Goal: Task Accomplishment & Management: Complete application form

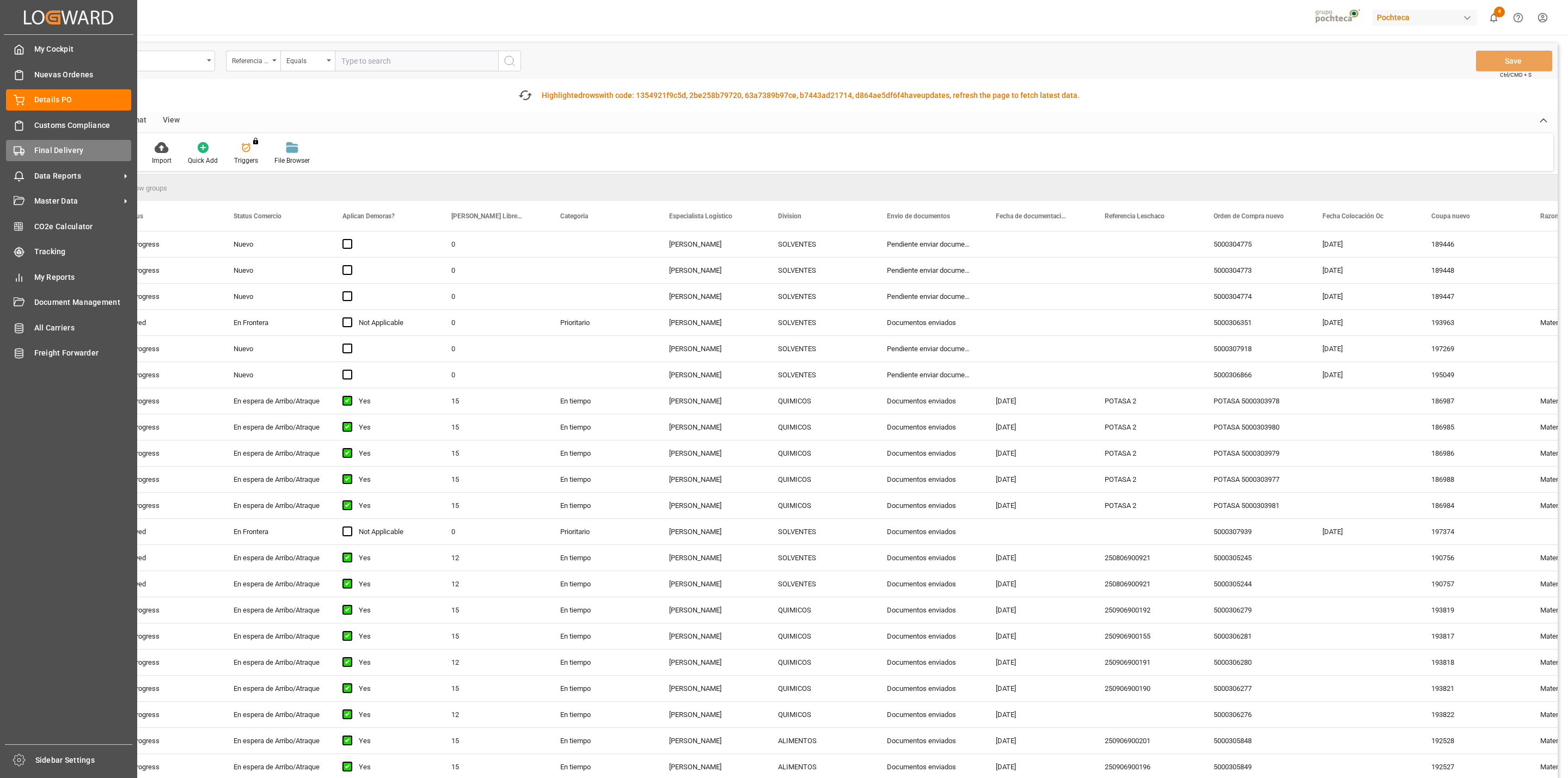
click at [17, 159] on div "Final Delivery Final Delivery" at bounding box center [69, 150] width 125 height 21
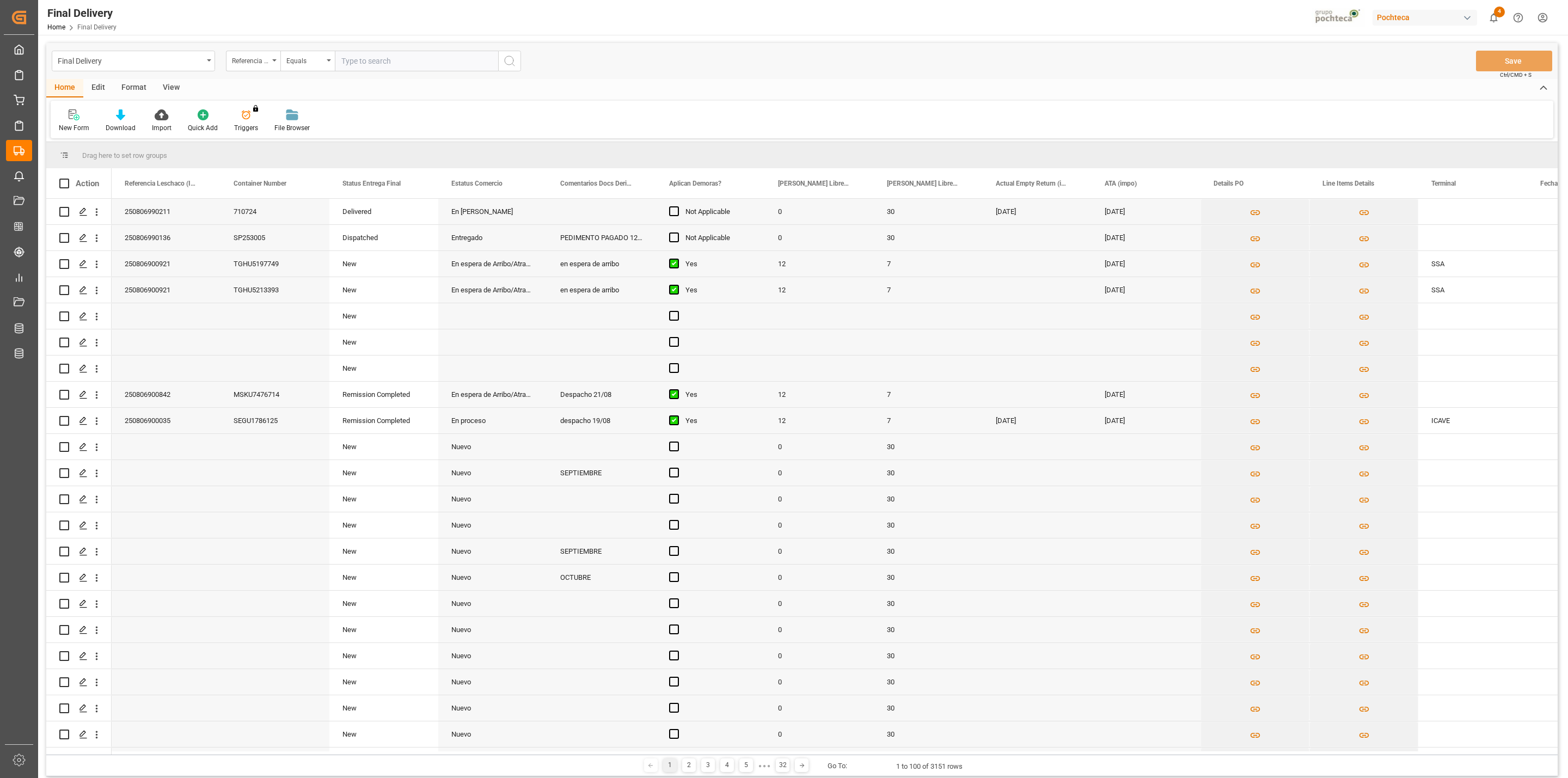
click at [171, 89] on div "View" at bounding box center [171, 88] width 33 height 18
click at [61, 105] on div "Default Standard Templates Save Template Reset Template" at bounding box center [802, 119] width 1503 height 37
click at [64, 116] on icon at bounding box center [69, 115] width 11 height 11
click at [135, 294] on div "CAPTURA TR Y RETRASO + FECHA DE ENTREGA" at bounding box center [112, 295] width 95 height 12
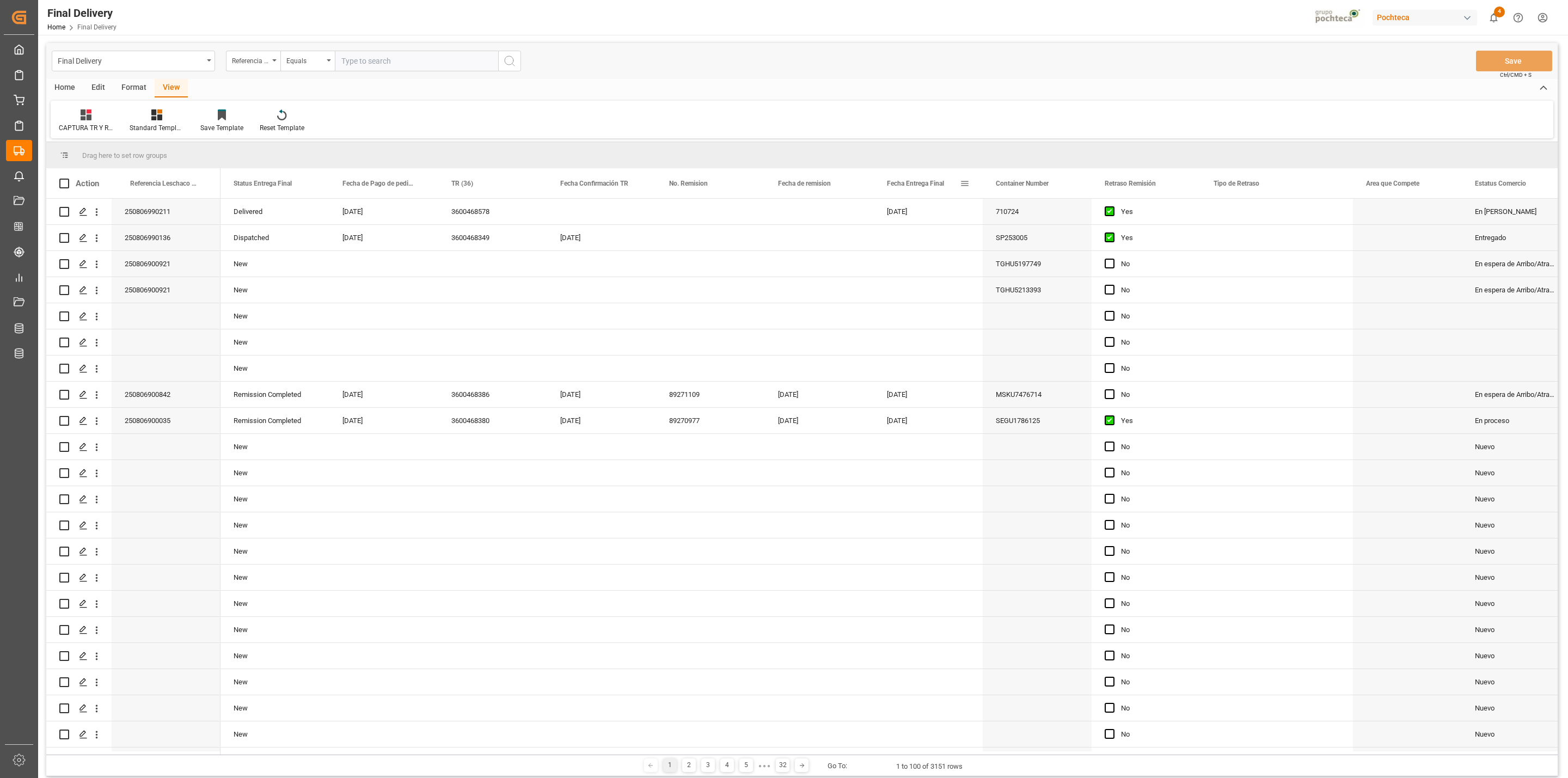
click at [962, 182] on span at bounding box center [965, 184] width 10 height 10
click at [1021, 188] on span "filter" at bounding box center [1027, 186] width 48 height 20
click at [1057, 241] on input "date" at bounding box center [1015, 242] width 107 height 22
click at [1061, 239] on input "date" at bounding box center [1015, 242] width 107 height 22
type input "[DATE]"
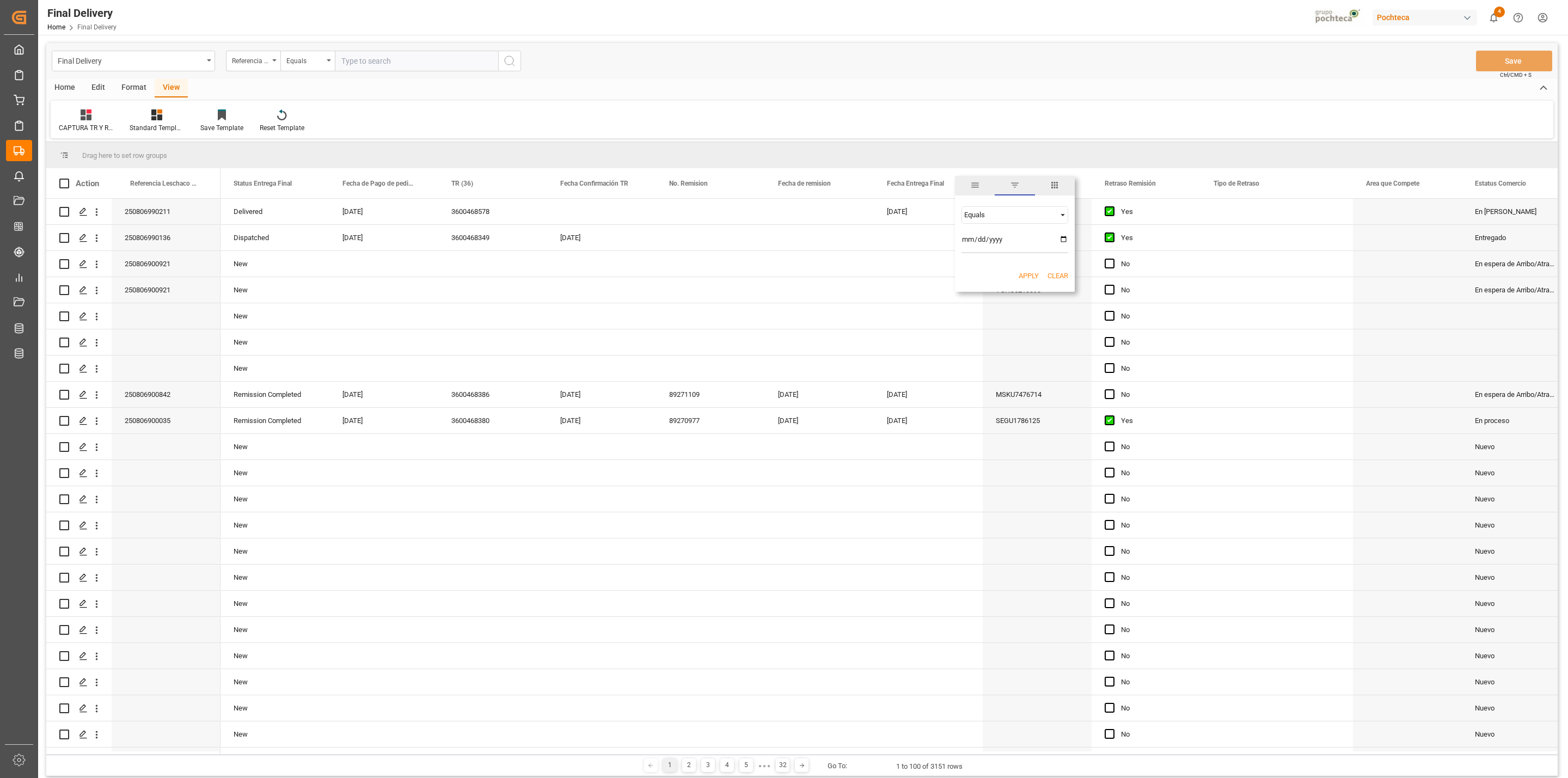
click at [1028, 277] on button "Apply" at bounding box center [1029, 276] width 20 height 11
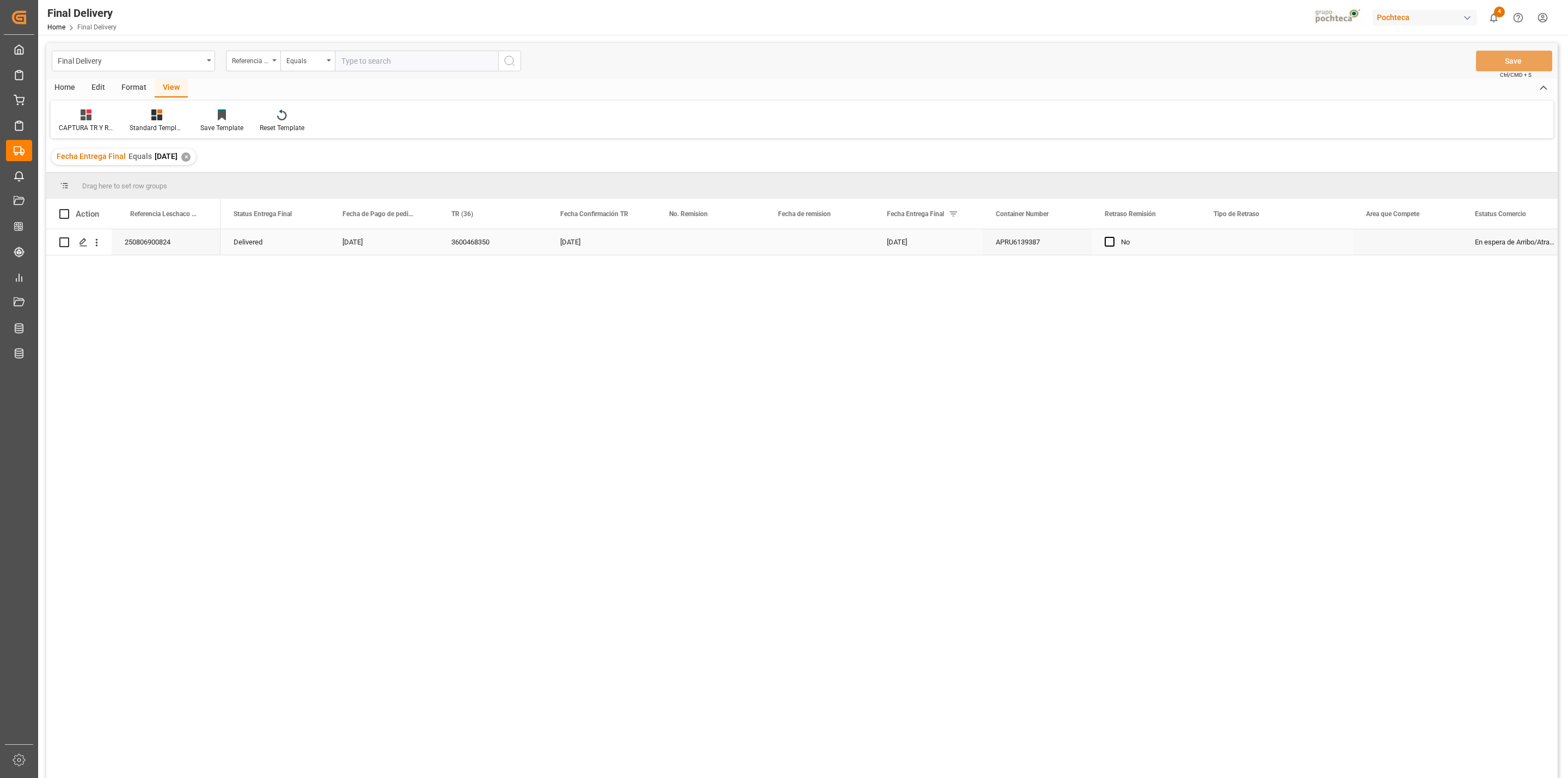
click at [177, 250] on div "250806900824" at bounding box center [166, 242] width 109 height 26
click at [475, 243] on div "3600468350" at bounding box center [493, 242] width 109 height 26
click at [681, 244] on div "Press SPACE to select this row." at bounding box center [711, 242] width 109 height 26
click at [588, 250] on div "[DATE]" at bounding box center [602, 242] width 109 height 26
click at [793, 246] on div "Press SPACE to select this row." at bounding box center [819, 242] width 109 height 26
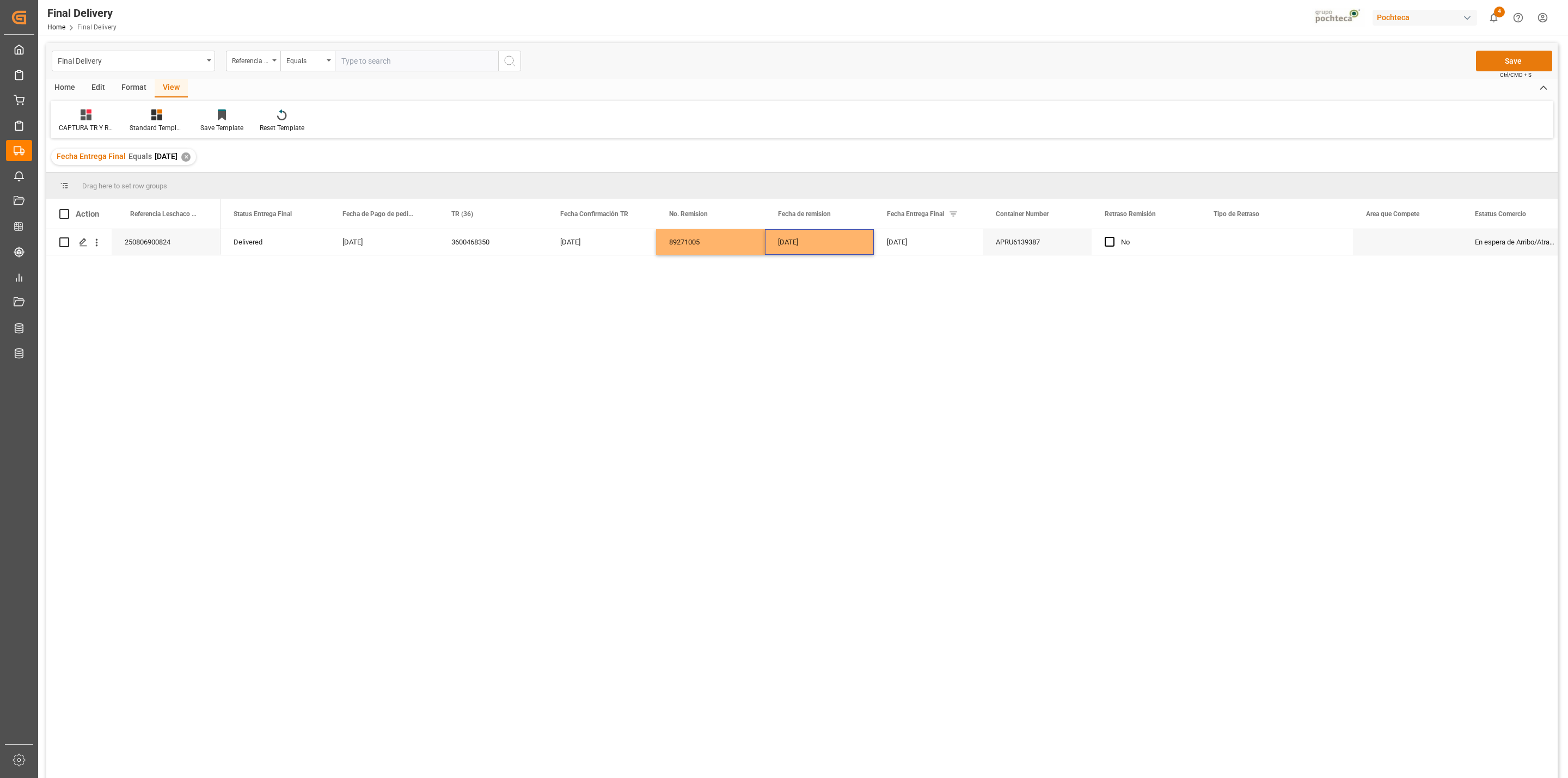
click at [1508, 61] on button "Save" at bounding box center [1514, 61] width 76 height 20
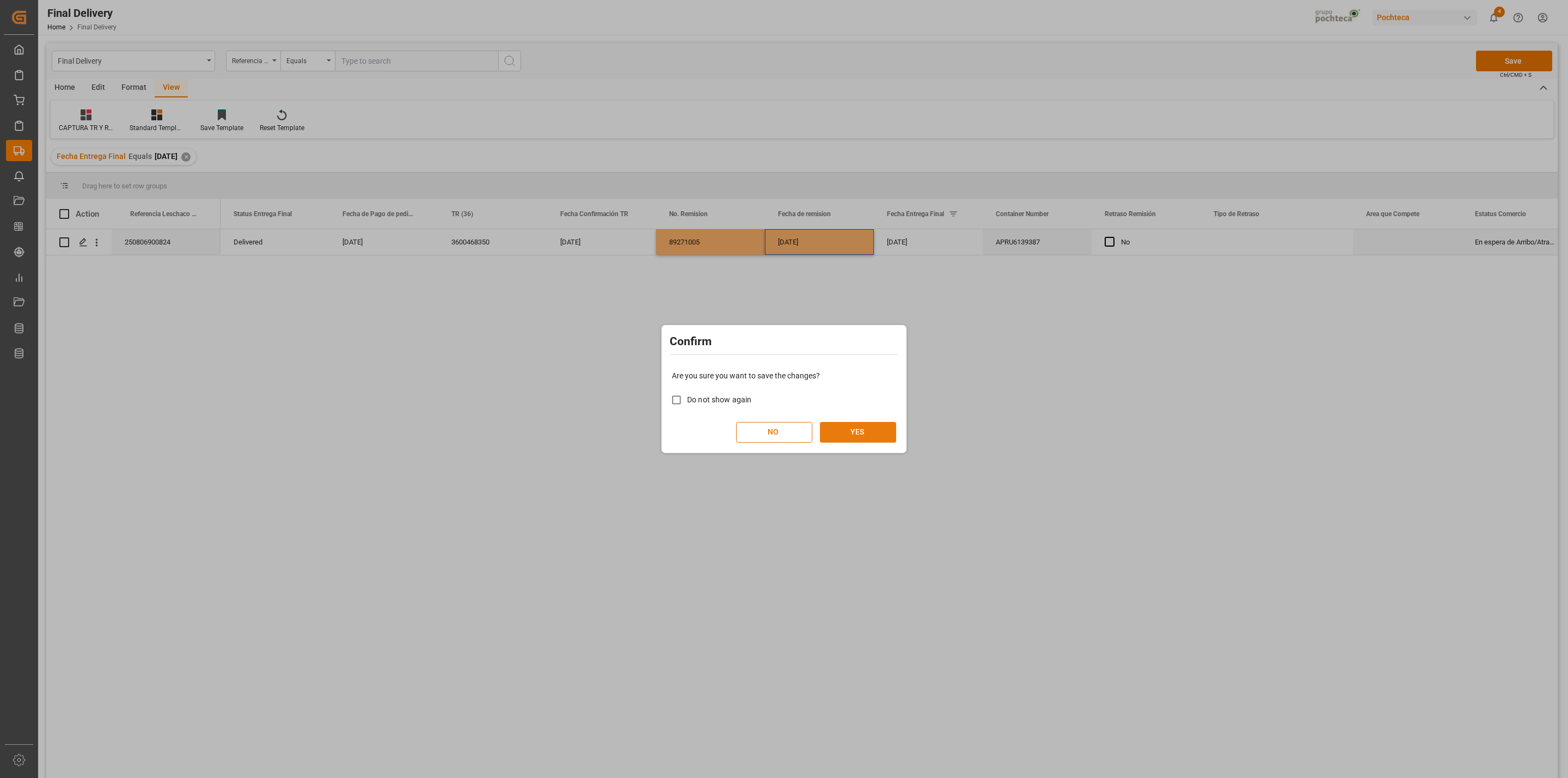
click at [879, 433] on button "YES" at bounding box center [858, 432] width 76 height 20
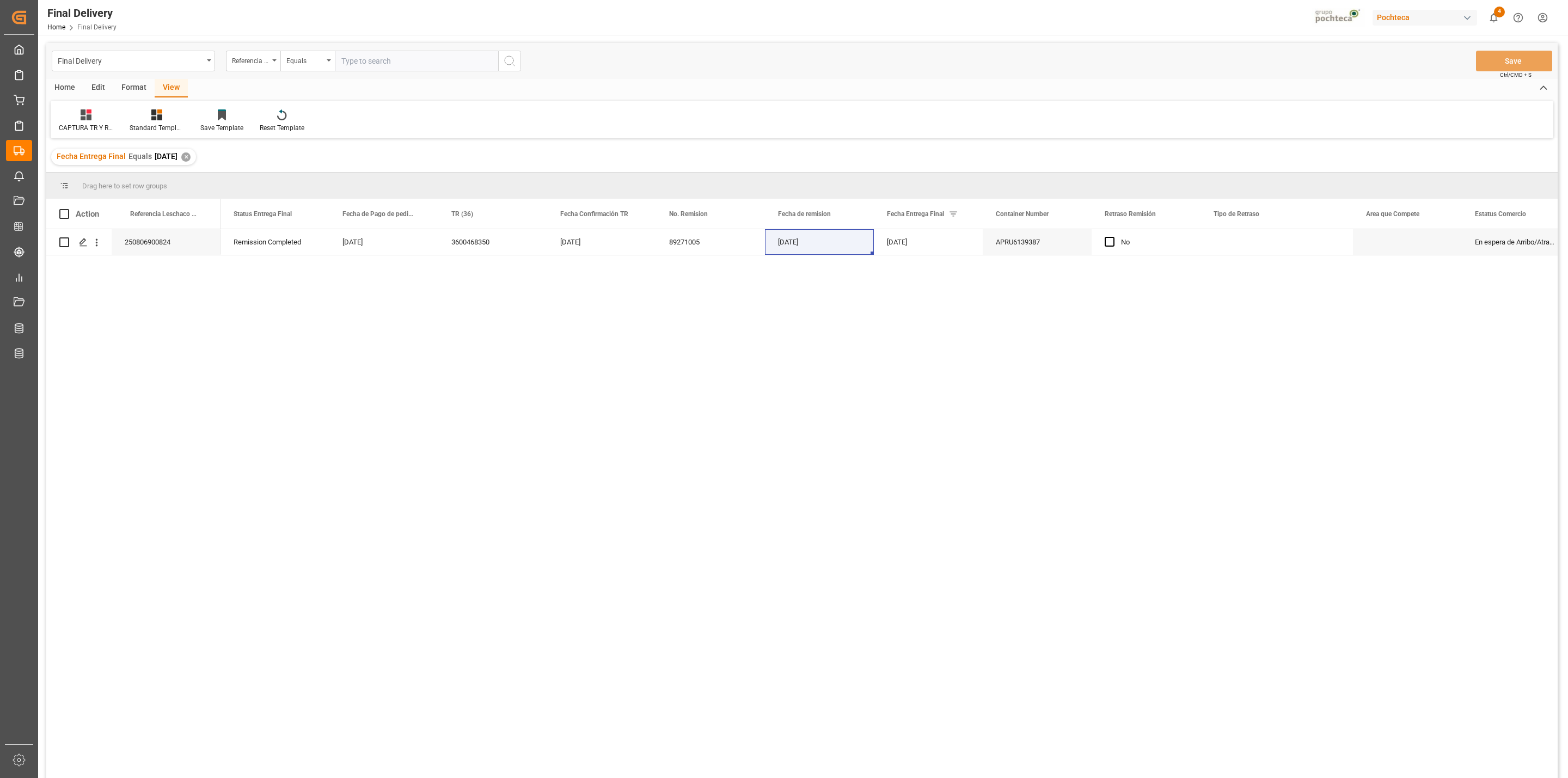
click at [190, 157] on div "✕" at bounding box center [186, 157] width 10 height 10
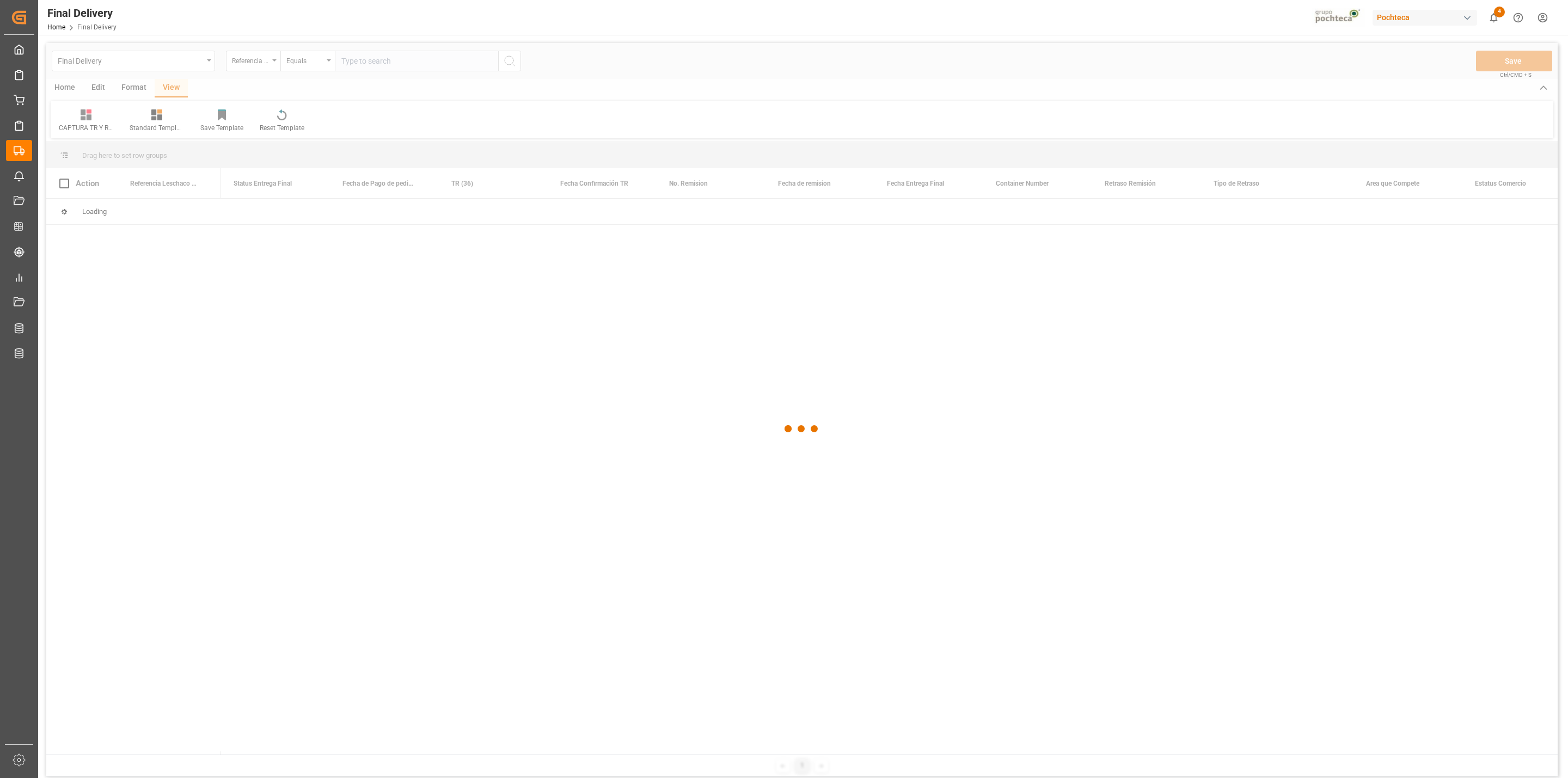
click at [374, 58] on div at bounding box center [802, 428] width 1512 height 772
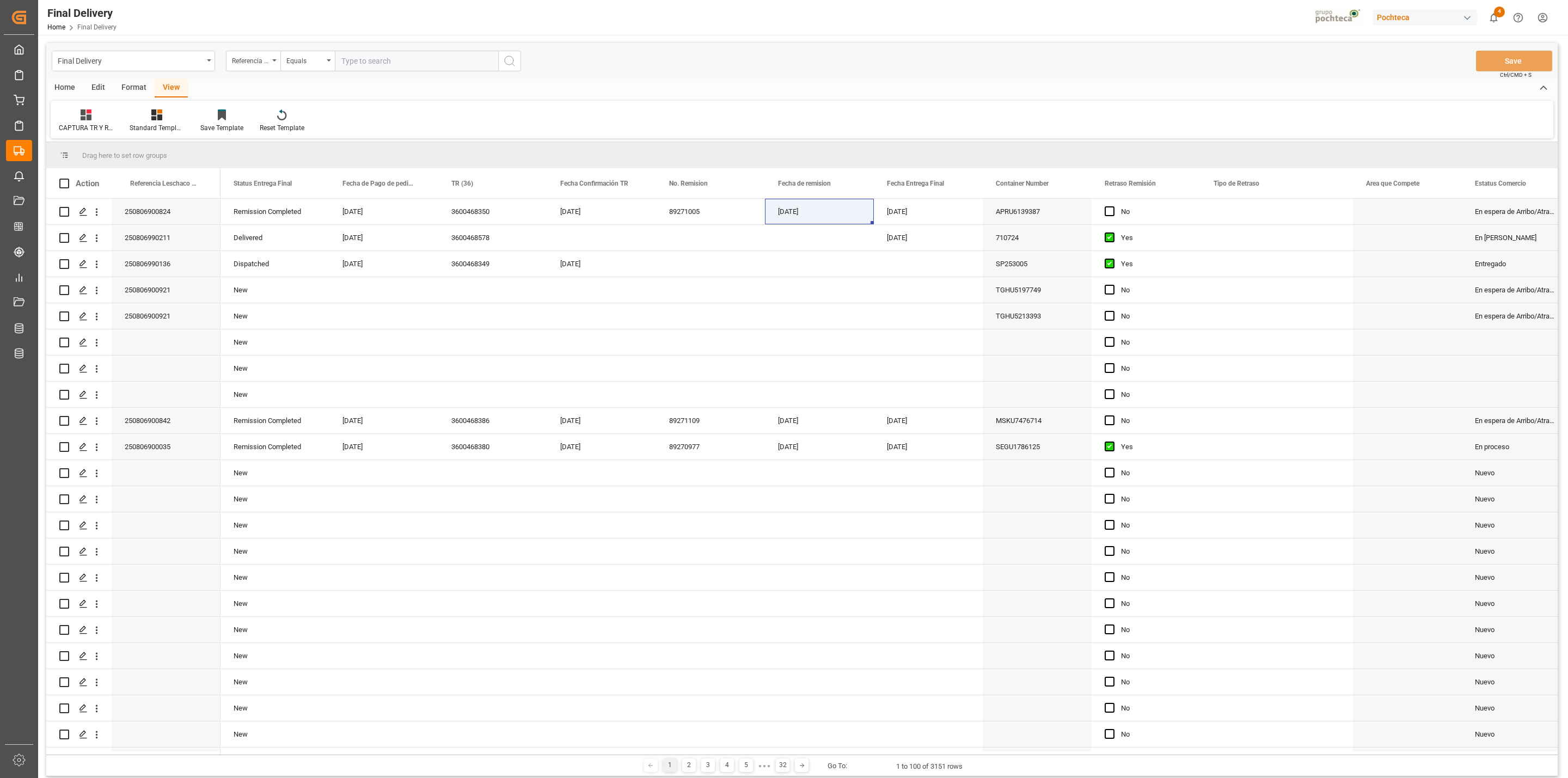
click at [829, 114] on div "CAPTURA TR Y RETRASO + FECHA DE ENTREGA Standard Templates Save Template Reset …" at bounding box center [802, 119] width 1503 height 37
click at [675, 270] on div "Press SPACE to select this row." at bounding box center [711, 264] width 109 height 26
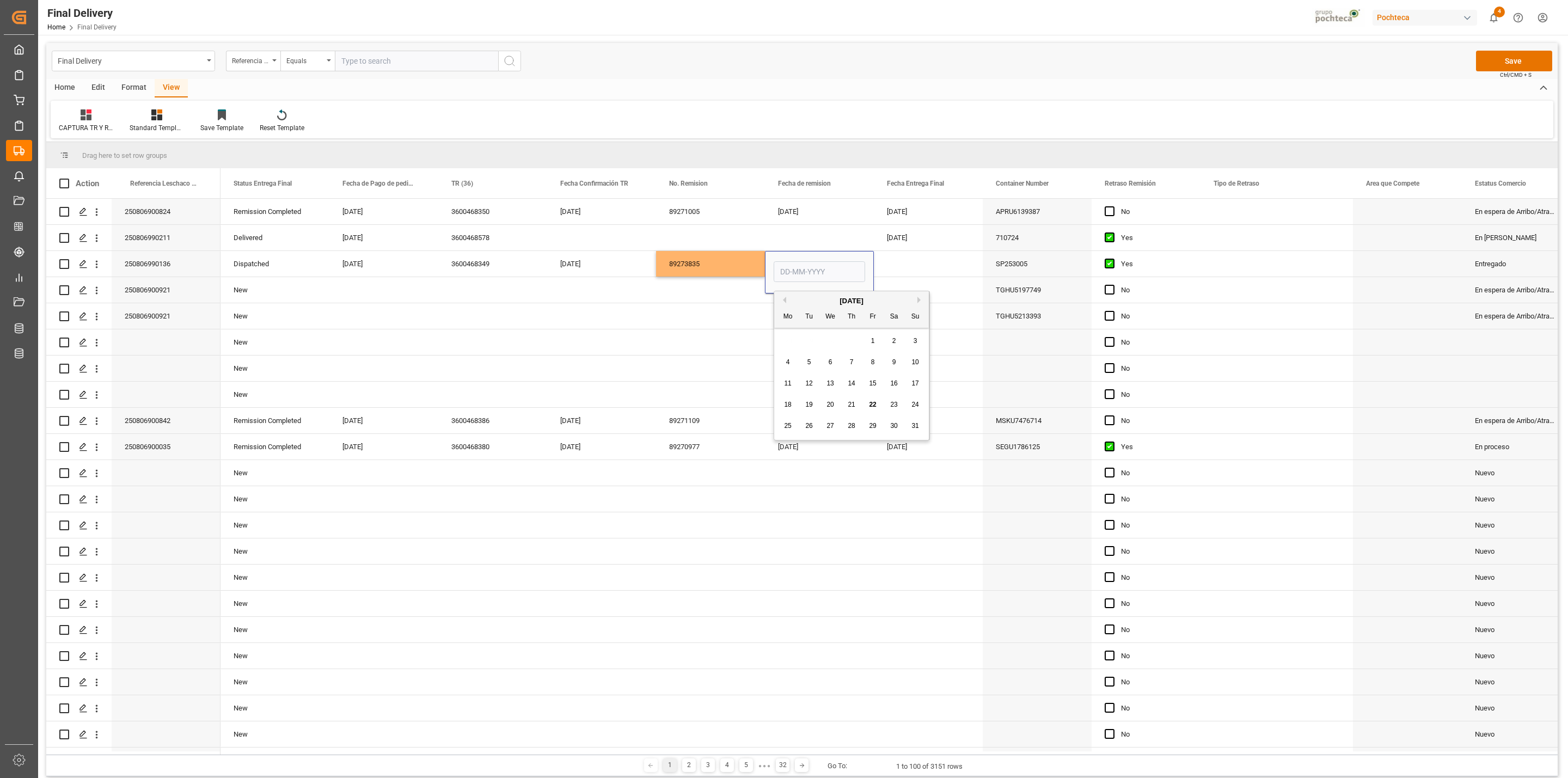
click at [874, 402] on span "22" at bounding box center [872, 404] width 7 height 7
type input "[DATE]"
click at [898, 272] on div "Press SPACE to select this row." at bounding box center [928, 264] width 109 height 26
click at [1042, 263] on div "SP253005" at bounding box center [1037, 264] width 109 height 26
click at [1235, 261] on div "Press SPACE to select this row." at bounding box center [1276, 264] width 152 height 26
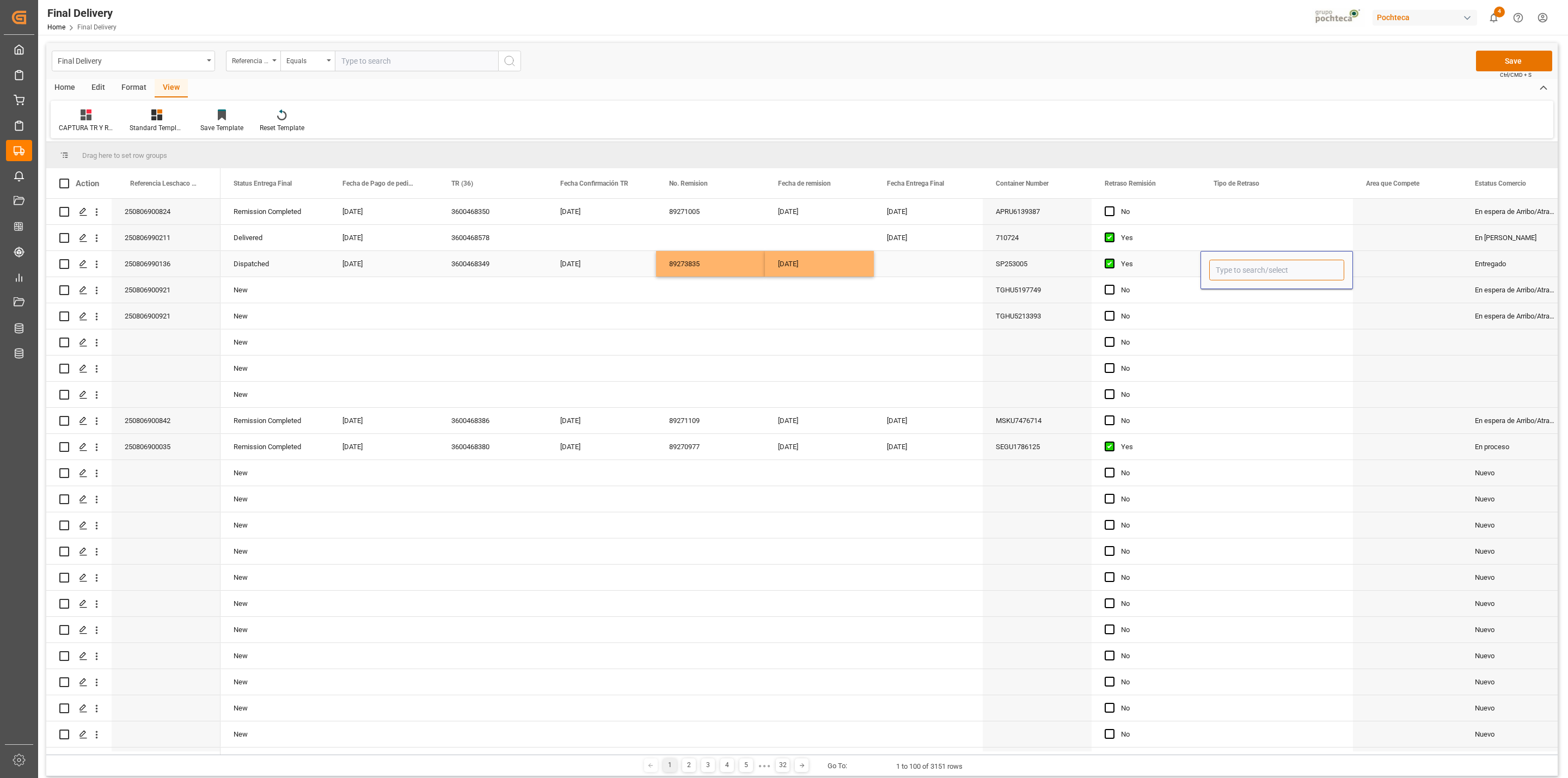
click at [1257, 277] on input "Press SPACE to select this row." at bounding box center [1276, 270] width 135 height 20
type input "F"
click at [1276, 302] on div "PENDIENTE COSTO/FACTURA [US_STATE]" at bounding box center [1281, 301] width 143 height 38
type input "PENDIENTE COSTO/FACTURA [US_STATE]"
click at [1415, 269] on div "Press SPACE to select this row." at bounding box center [1408, 264] width 109 height 26
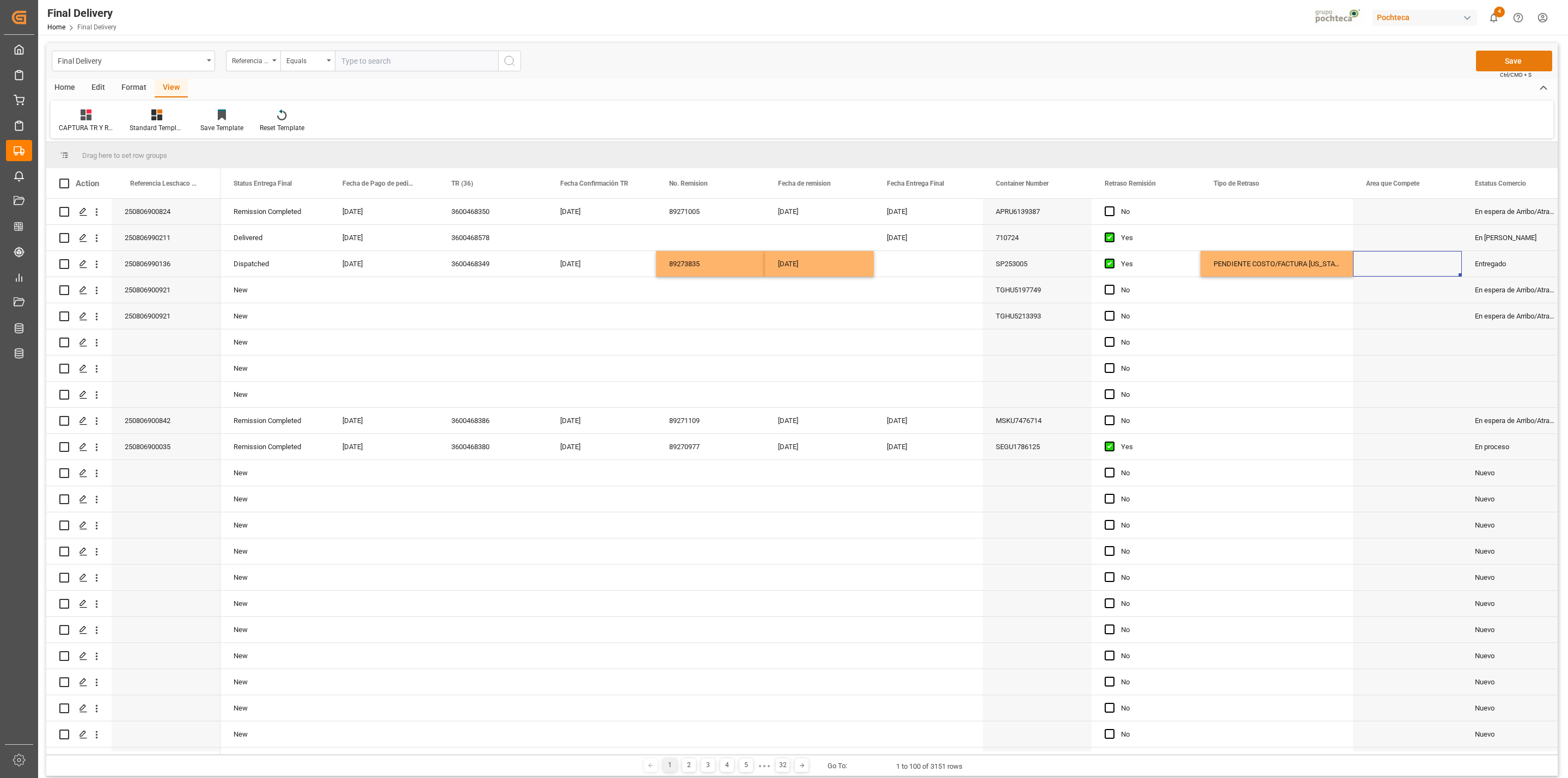
click at [1501, 61] on button "Save" at bounding box center [1514, 61] width 76 height 20
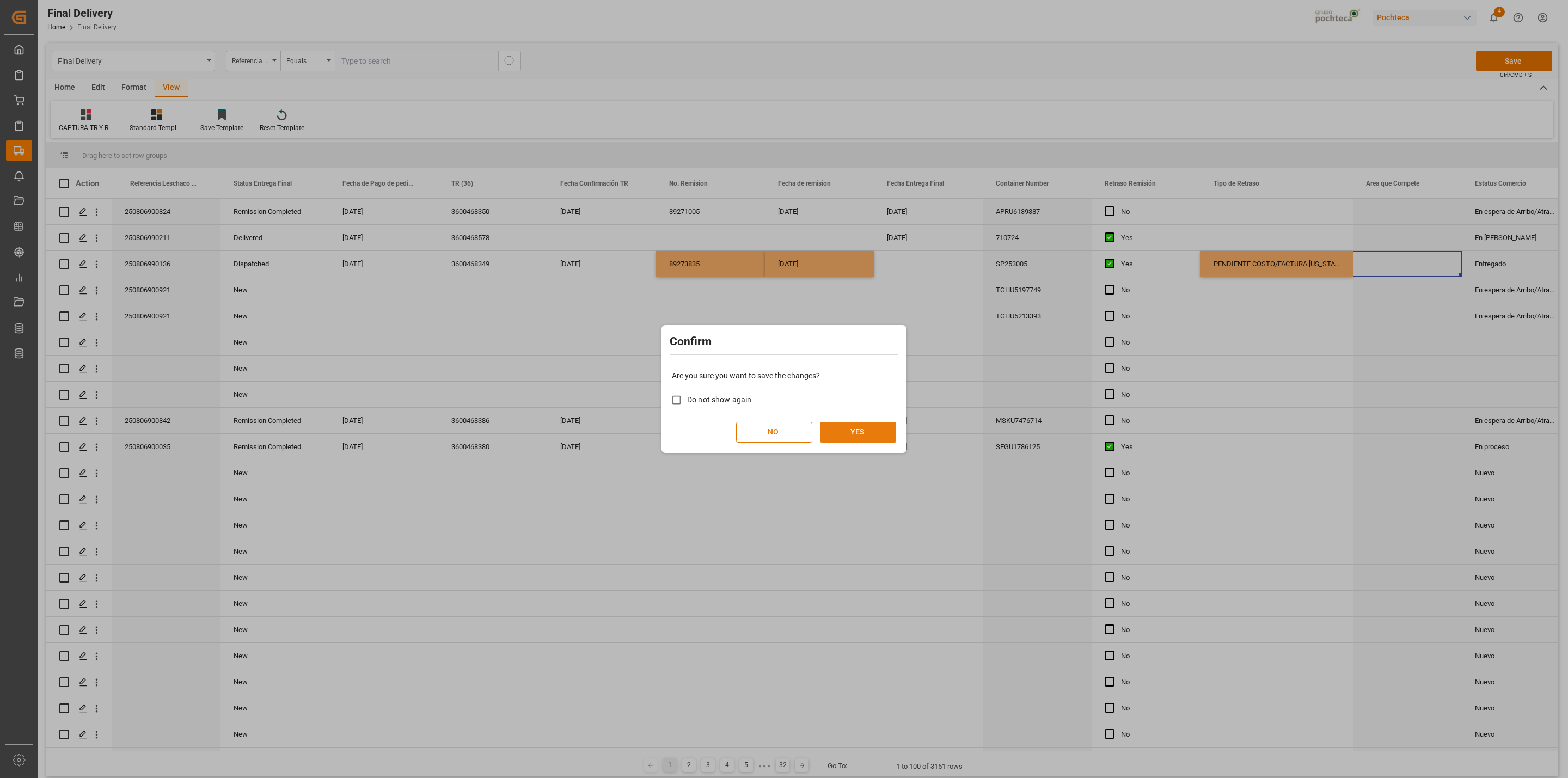
click at [845, 443] on div "NO YES" at bounding box center [784, 432] width 224 height 20
click at [872, 435] on button "YES" at bounding box center [858, 432] width 76 height 20
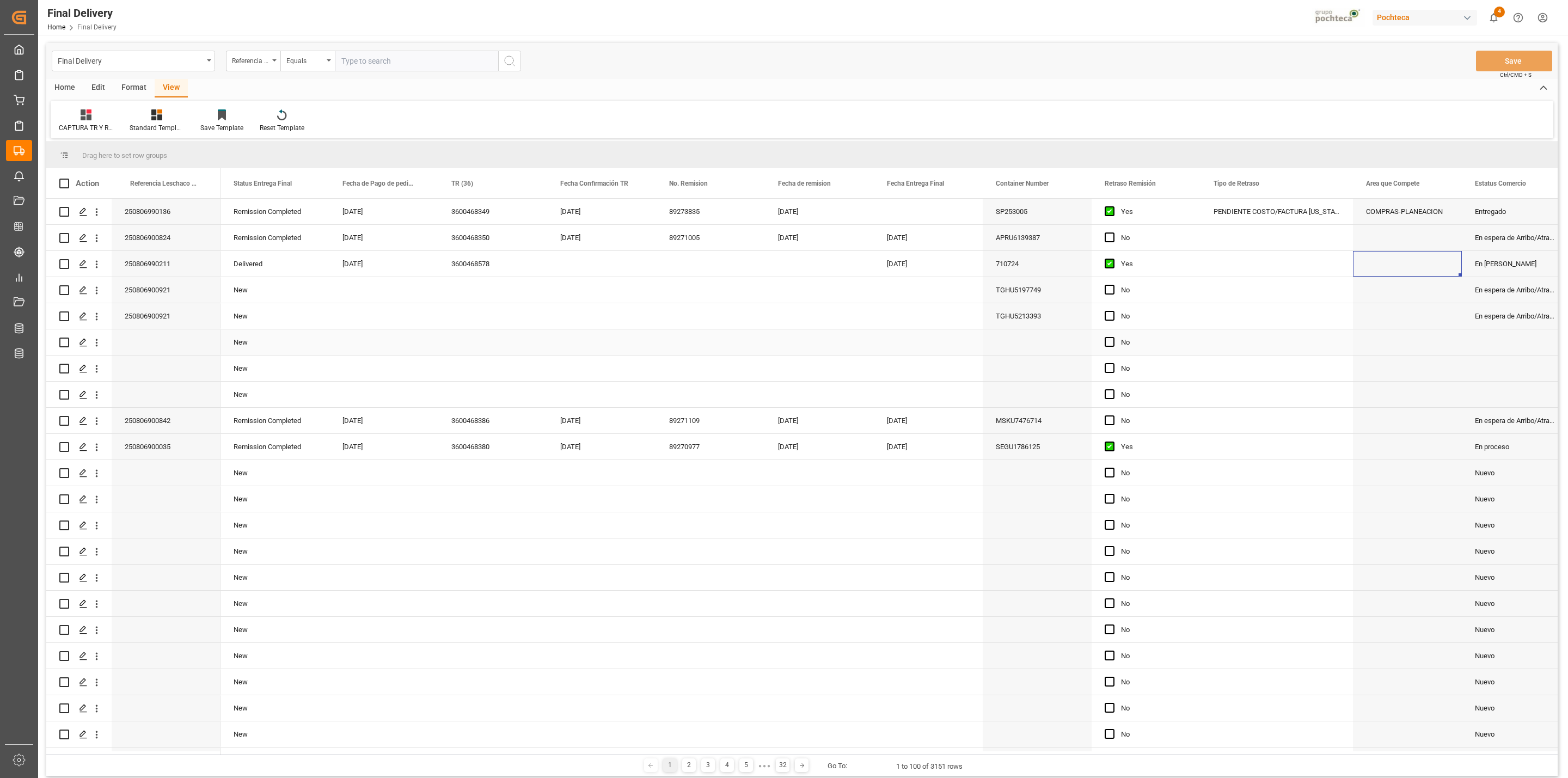
scroll to position [705, 0]
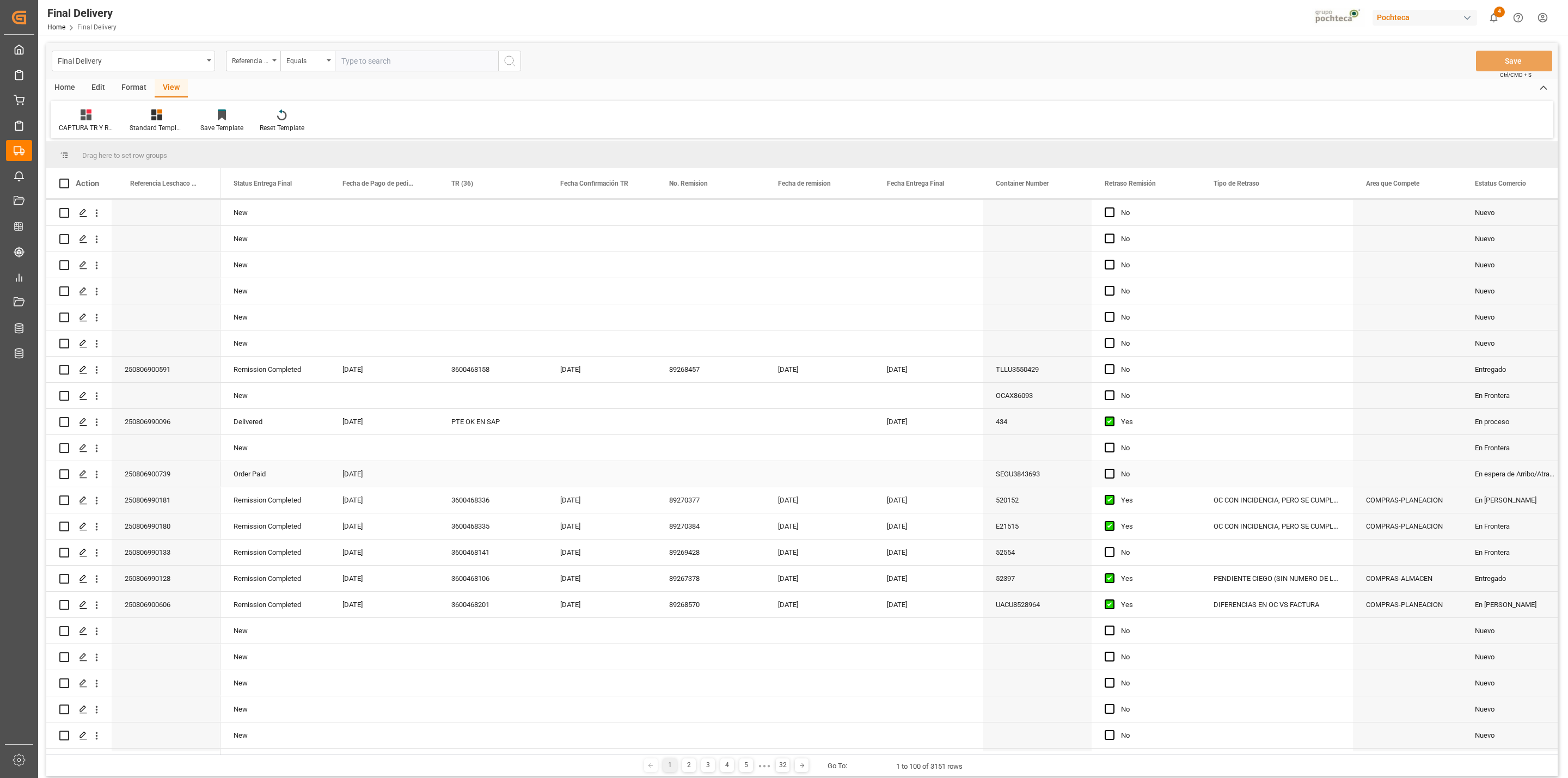
click at [467, 472] on div "Press SPACE to select this row." at bounding box center [493, 474] width 109 height 26
click at [1110, 474] on span "Press SPACE to select this row." at bounding box center [1110, 473] width 10 height 10
click at [1113, 469] on input "Press SPACE to select this row." at bounding box center [1113, 469] width 0 height 0
click at [482, 472] on div "Press SPACE to select this row." at bounding box center [493, 474] width 109 height 26
click at [464, 473] on input "Press SPACE to select this row." at bounding box center [492, 480] width 92 height 20
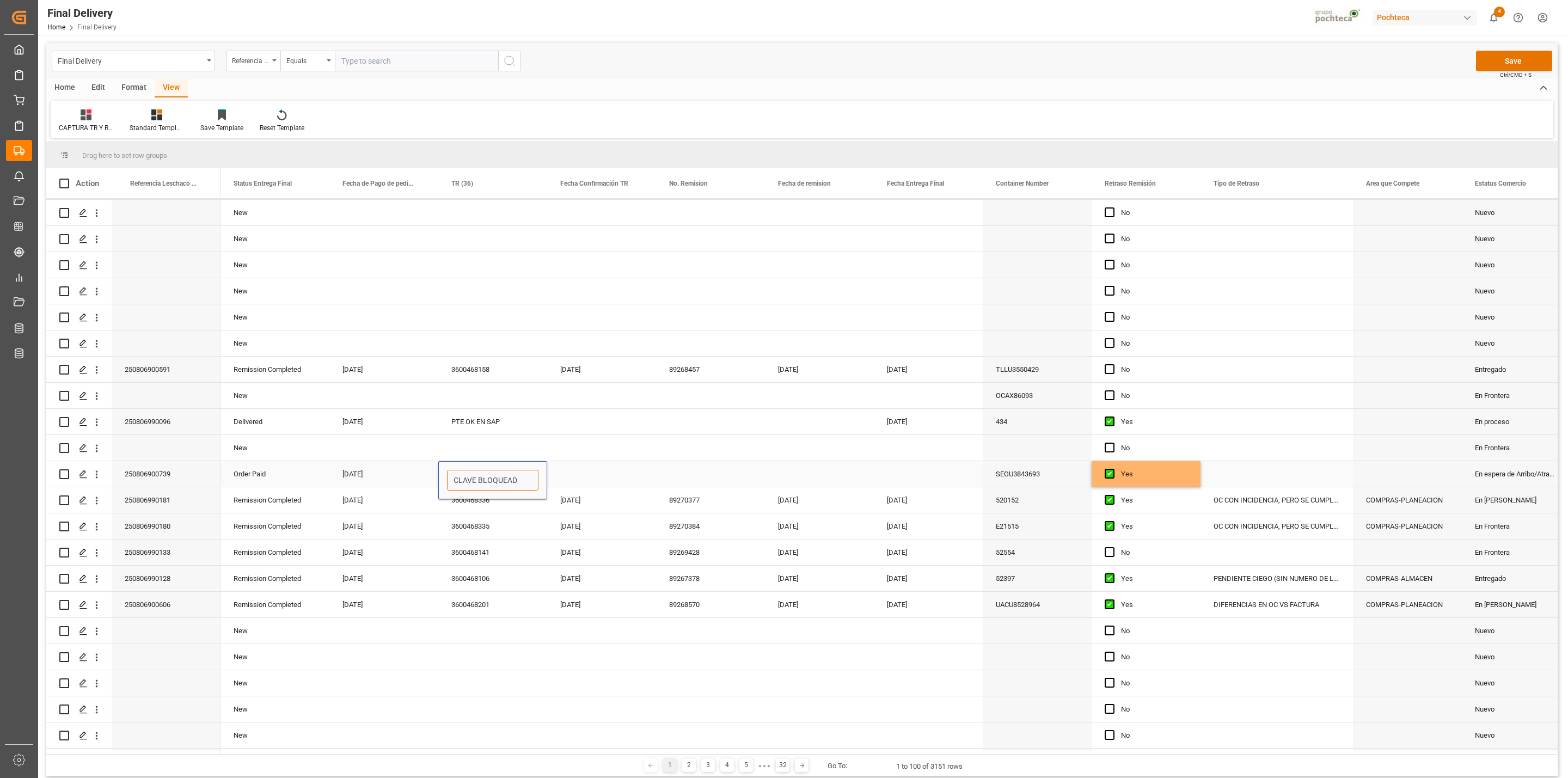
type input "CLAVE BLOQUEADA"
click at [595, 468] on div "Press SPACE to select this row." at bounding box center [602, 474] width 109 height 26
click at [1488, 67] on button "Save" at bounding box center [1514, 61] width 76 height 20
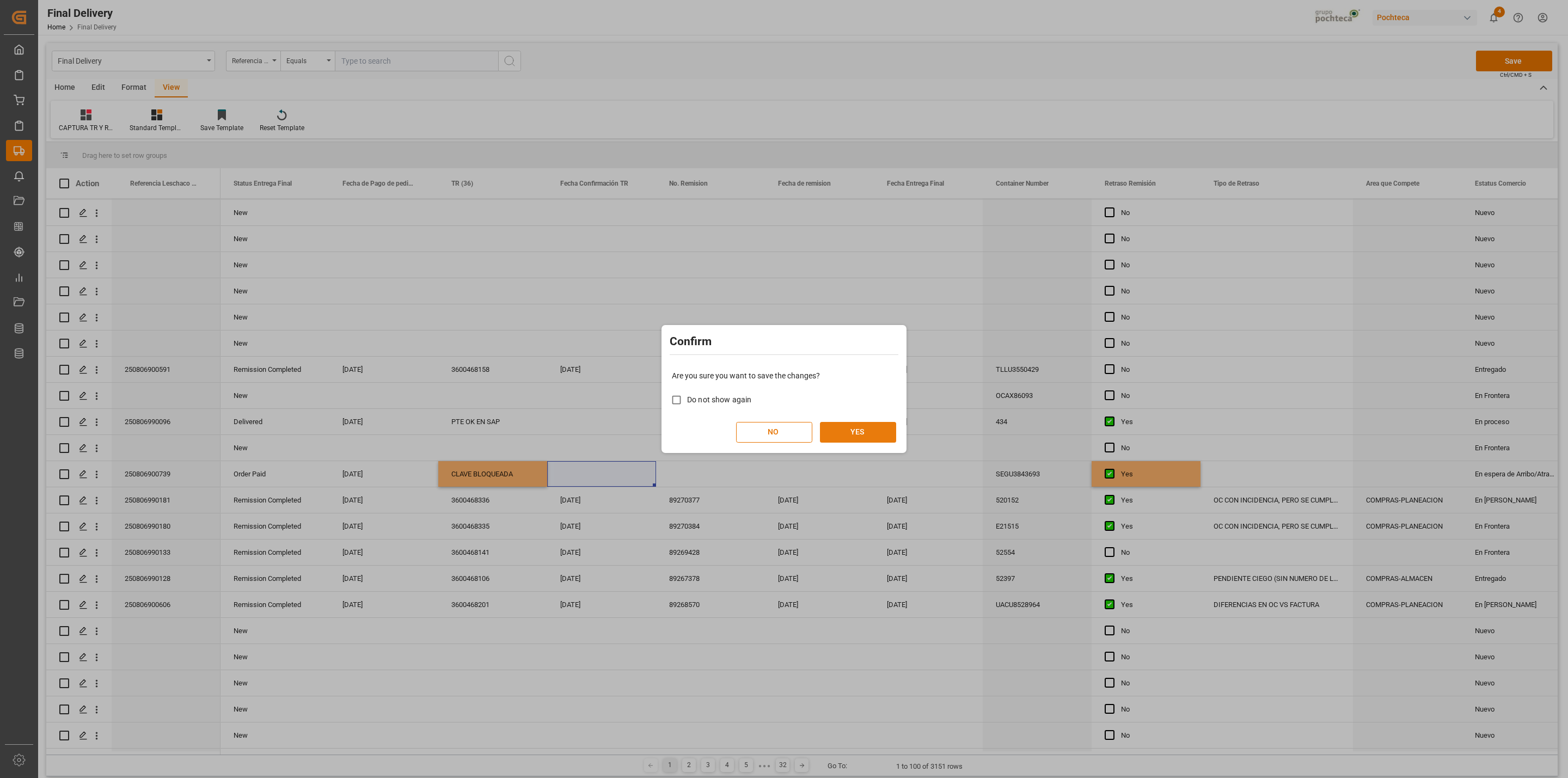
click at [864, 430] on button "YES" at bounding box center [858, 432] width 76 height 20
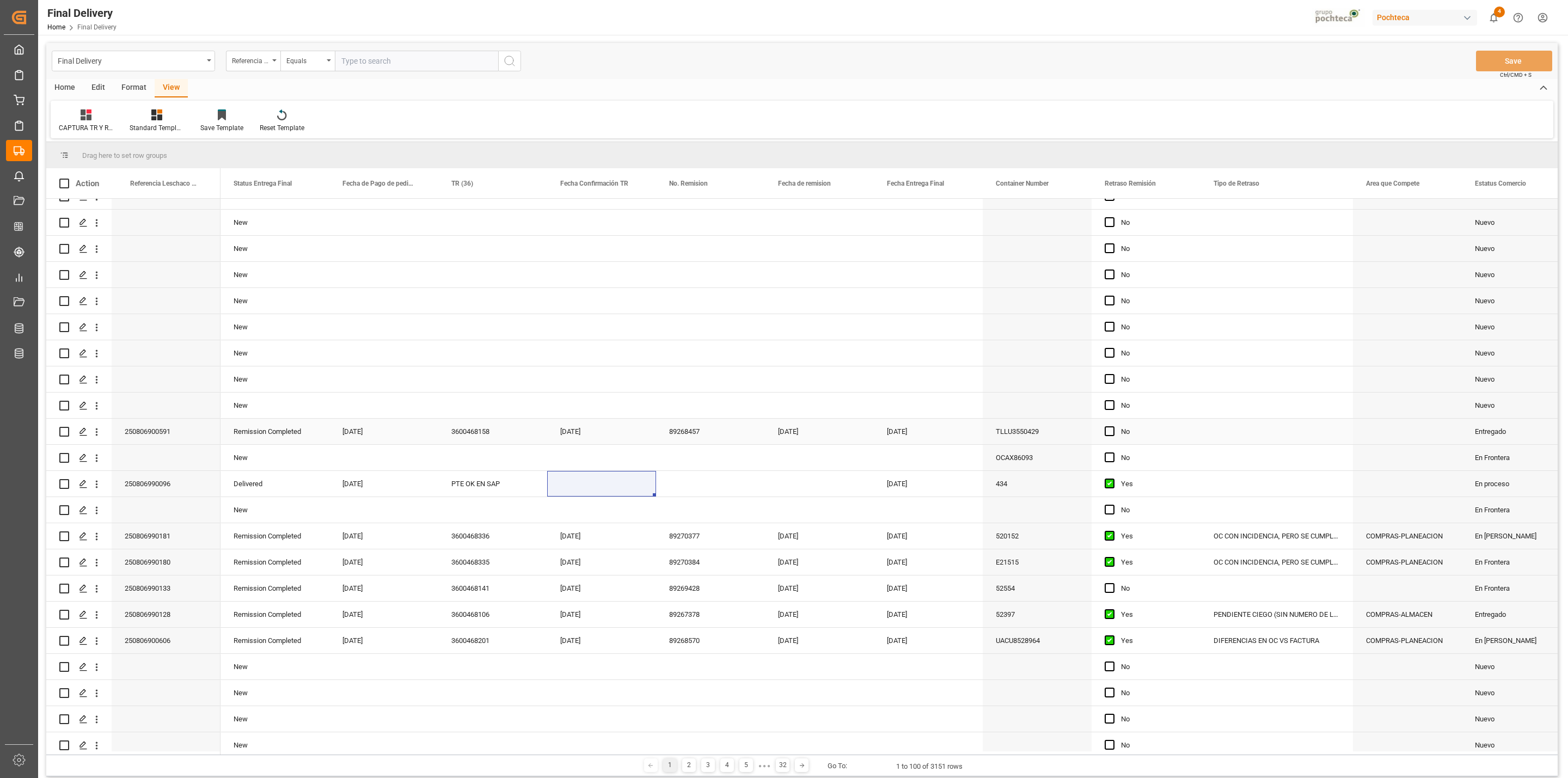
scroll to position [735, 0]
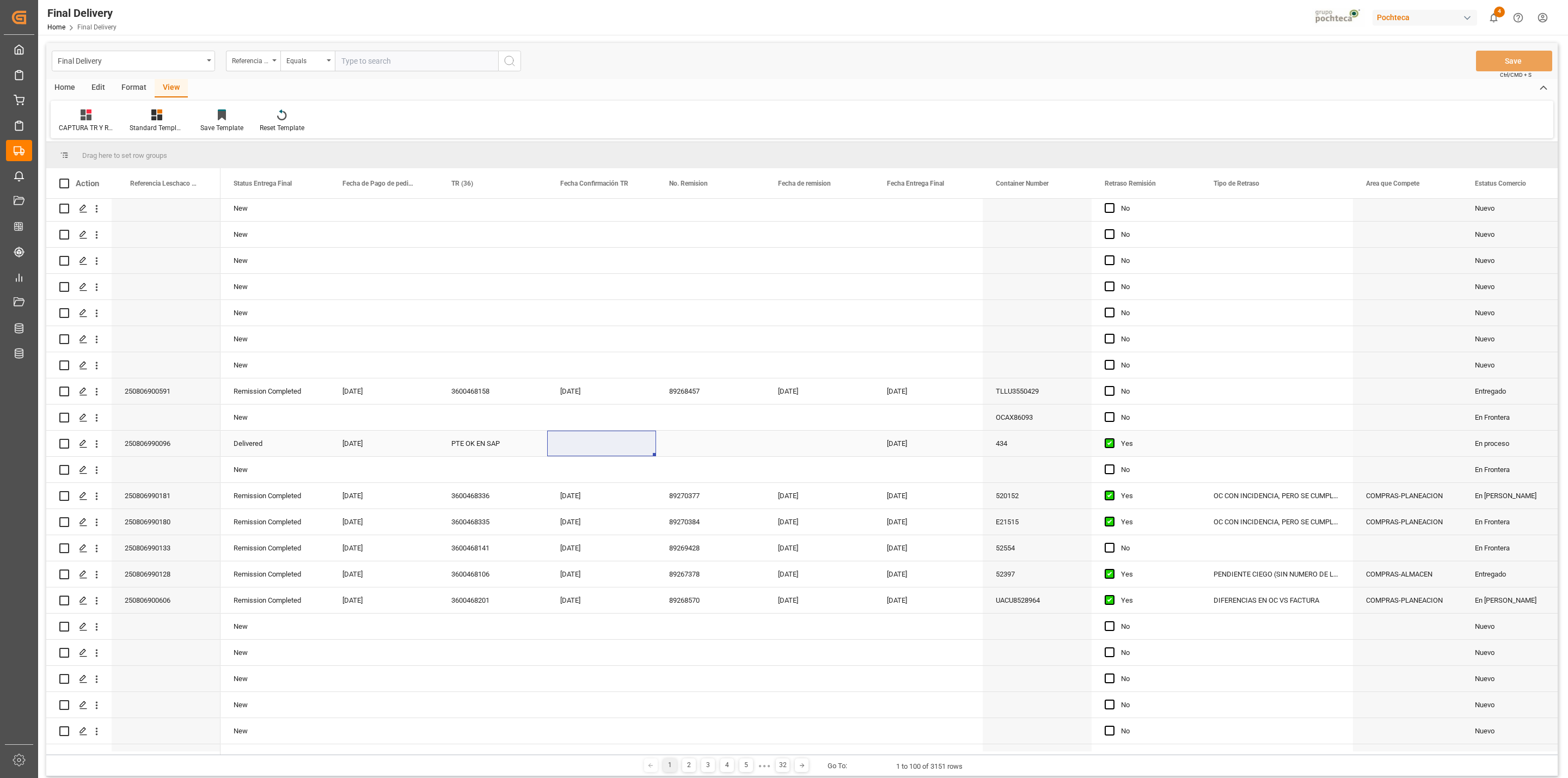
click at [468, 446] on div "PTE OK EN SAP" at bounding box center [493, 443] width 109 height 26
click at [572, 445] on div "Press SPACE to select this row." at bounding box center [602, 443] width 109 height 26
click at [614, 583] on span "20" at bounding box center [612, 584] width 7 height 7
type input "[DATE]"
click at [681, 443] on div "Press SPACE to select this row." at bounding box center [711, 443] width 109 height 26
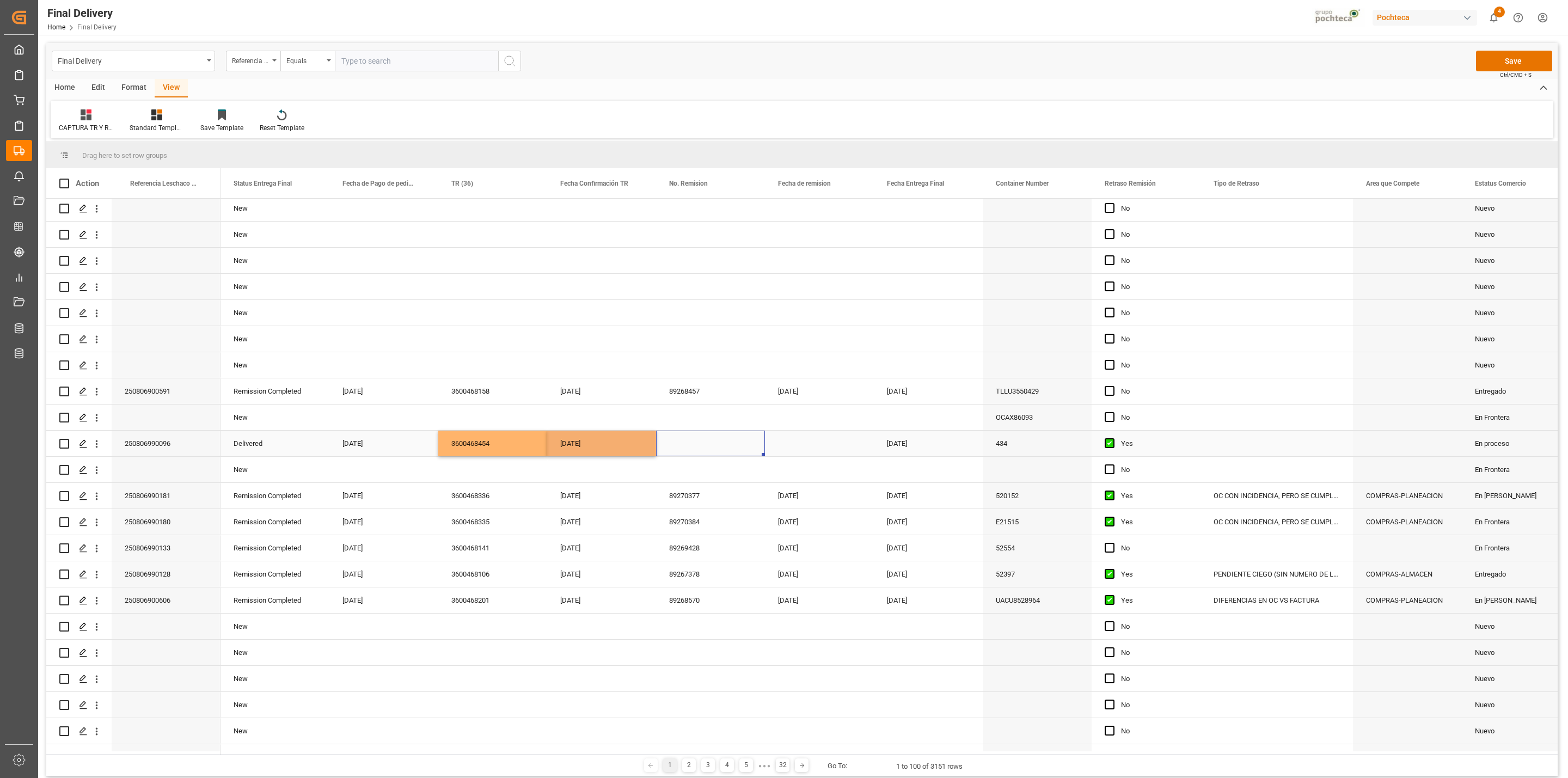
click at [592, 447] on div "[DATE]" at bounding box center [602, 443] width 109 height 26
click at [825, 443] on div "Press SPACE to select this row." at bounding box center [819, 443] width 109 height 26
click at [1274, 498] on div "OC CON INCIDENCIA, PERO SE CUMPLE CON KPI" at bounding box center [1276, 496] width 152 height 26
click at [1261, 439] on div "Press SPACE to select this row." at bounding box center [1276, 443] width 152 height 26
click at [722, 437] on div "Press SPACE to select this row." at bounding box center [711, 443] width 109 height 26
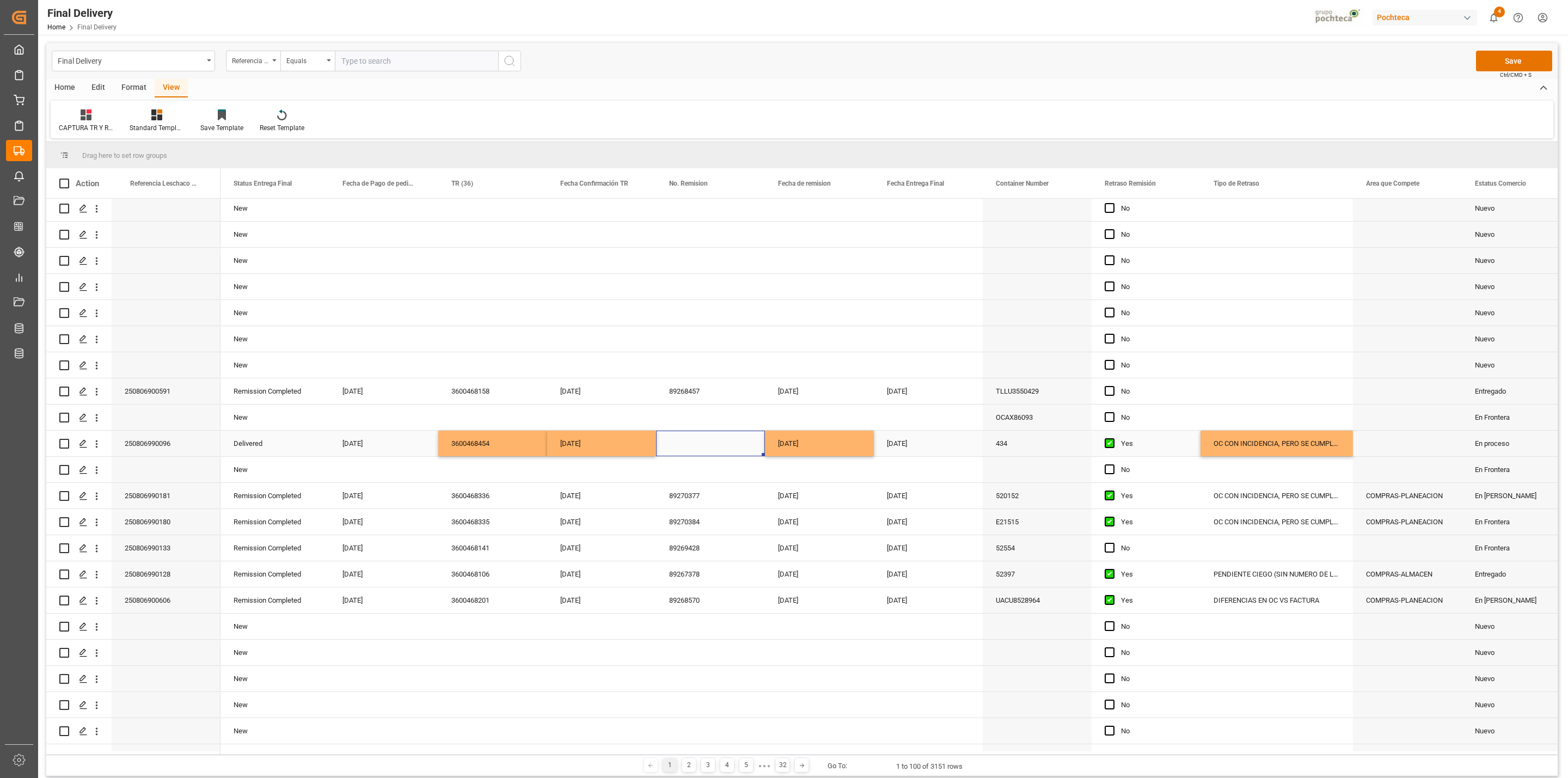
click at [720, 441] on div "Press SPACE to select this row." at bounding box center [711, 443] width 109 height 26
click at [1525, 61] on button "Save" at bounding box center [1514, 61] width 76 height 20
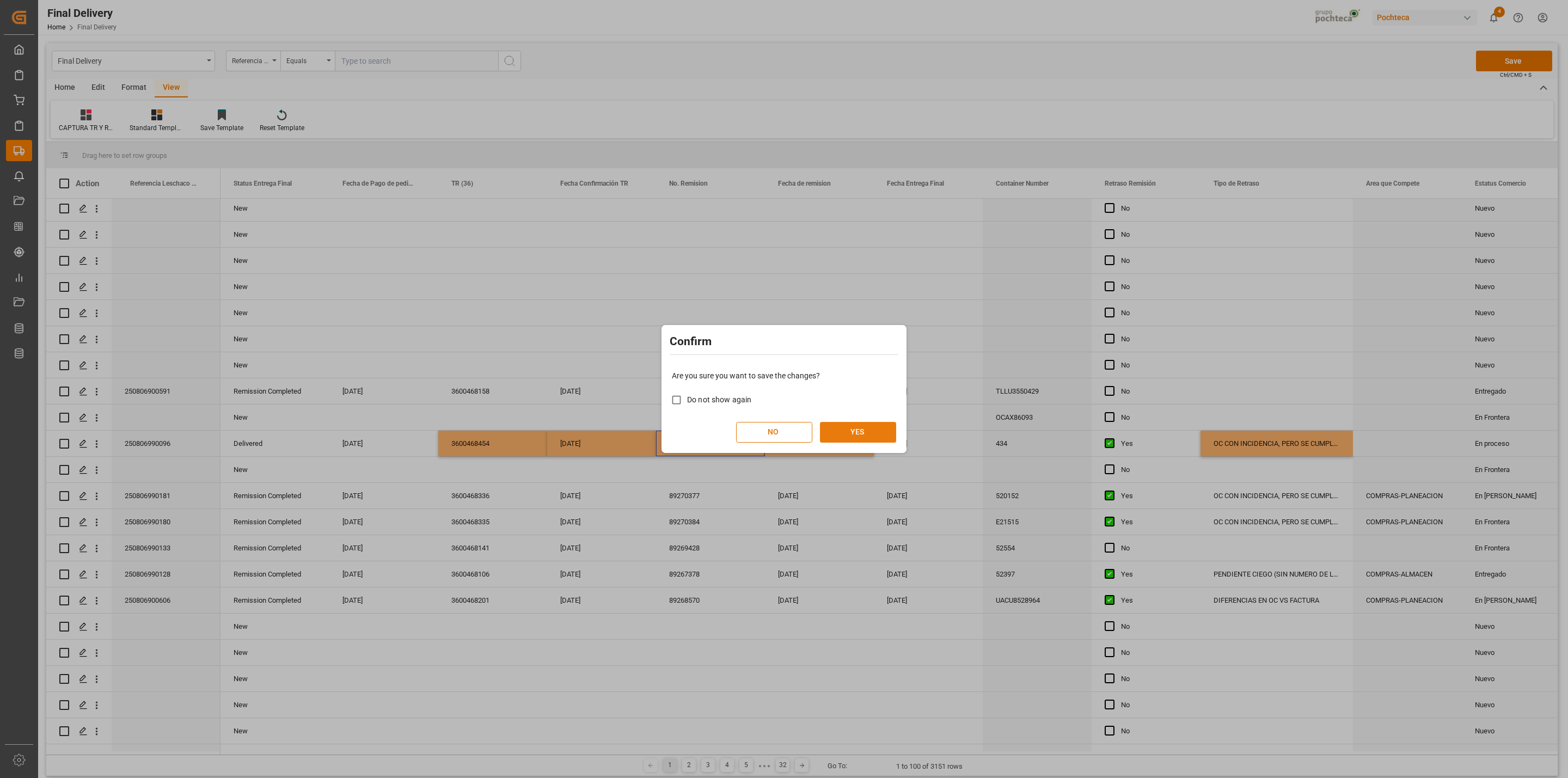
click at [864, 437] on button "YES" at bounding box center [858, 432] width 76 height 20
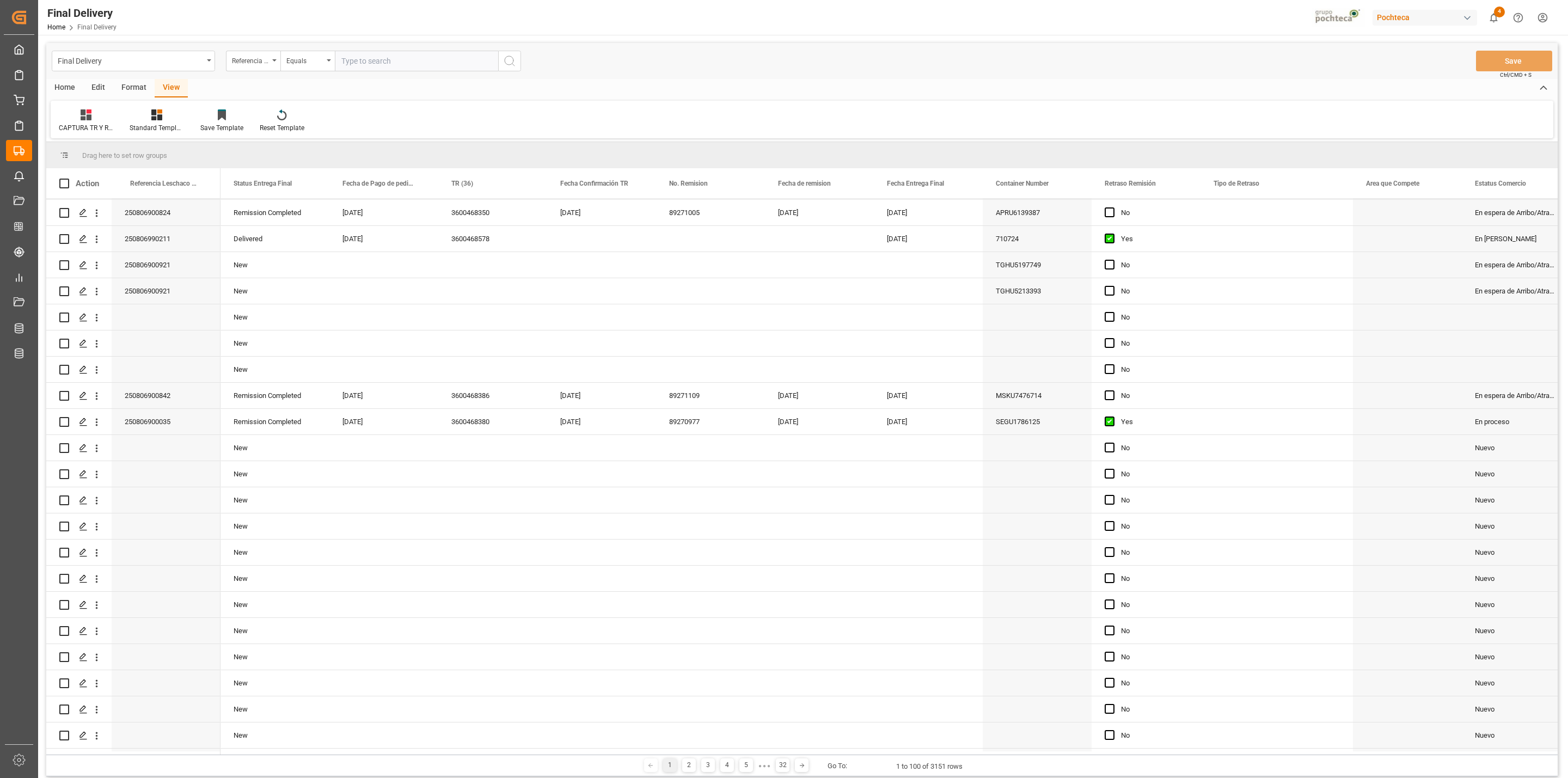
scroll to position [0, 0]
